Goal: Task Accomplishment & Management: Use online tool/utility

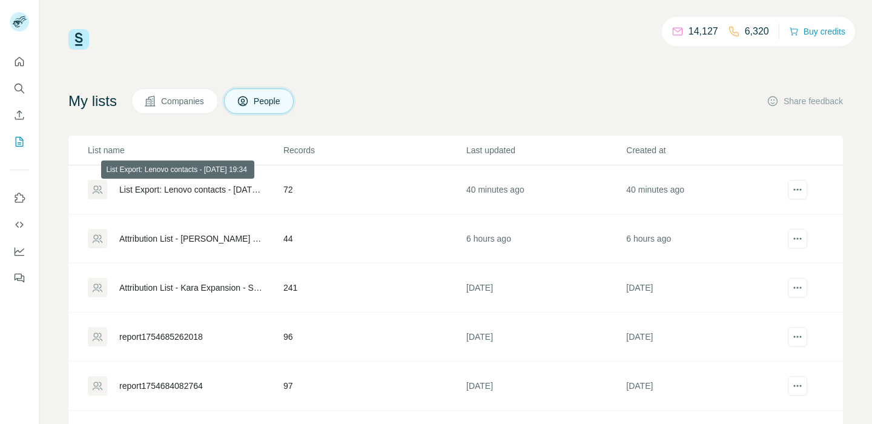
click at [234, 191] on div "List Export: Lenovo contacts - [DATE] 19:34" at bounding box center [191, 190] width 144 height 12
click at [150, 191] on div "List Export: Lenovo contacts - [DATE] 19:34" at bounding box center [191, 190] width 144 height 12
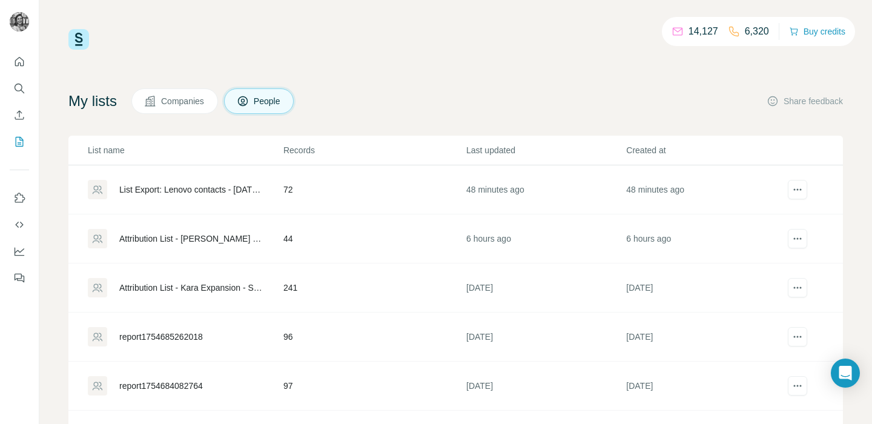
click at [243, 188] on div "List Export: Lenovo contacts - [DATE] 19:34" at bounding box center [191, 190] width 144 height 12
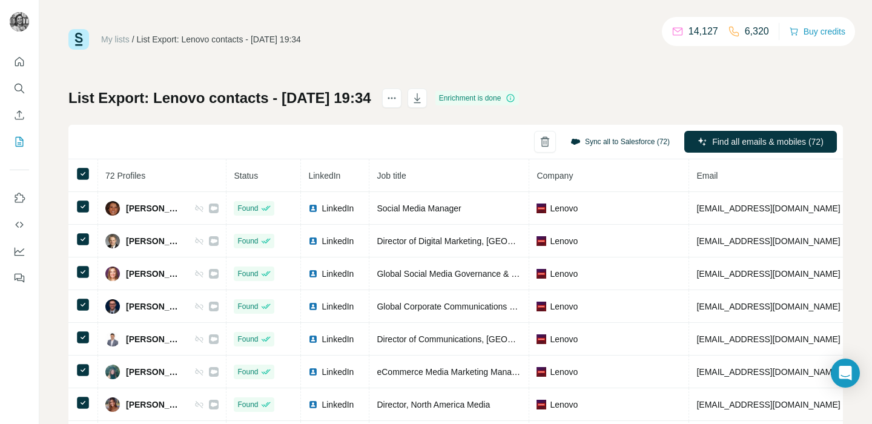
click at [617, 142] on button "Sync all to Salesforce (72)" at bounding box center [620, 142] width 116 height 18
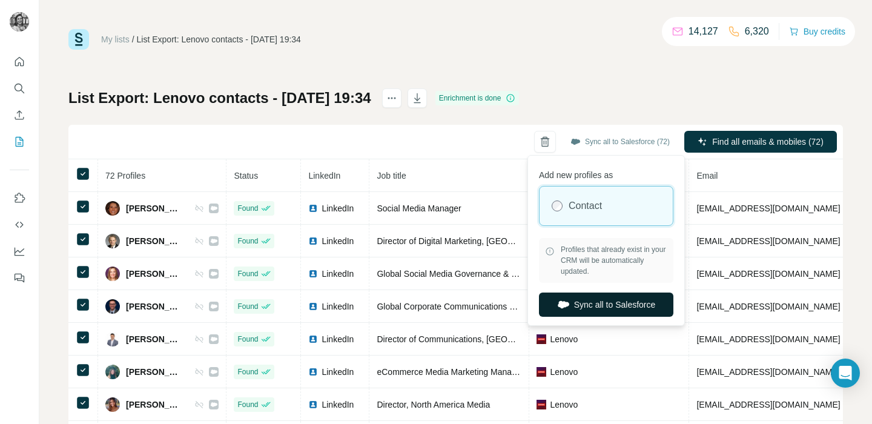
click at [600, 308] on button "Sync all to Salesforce" at bounding box center [606, 305] width 134 height 24
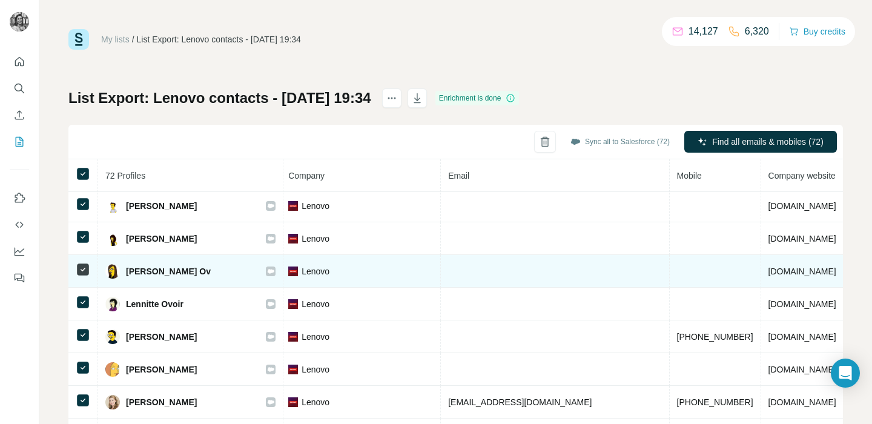
scroll to position [1932, 299]
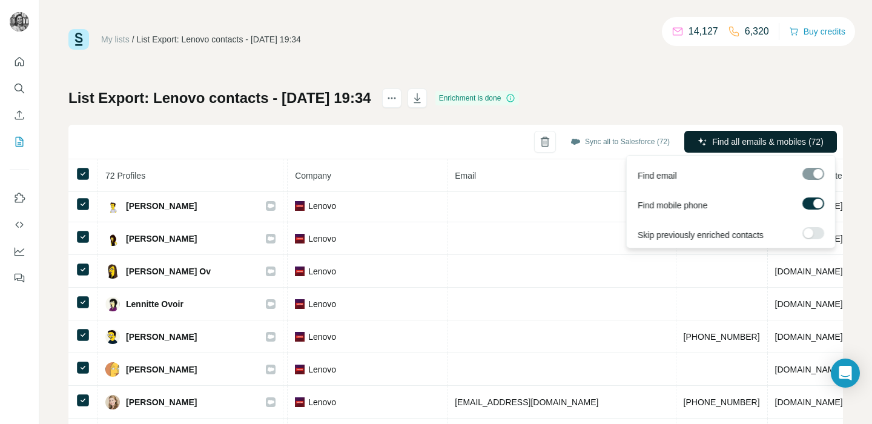
click at [764, 141] on span "Find all emails & mobiles (72)" at bounding box center [767, 142] width 111 height 12
